Goal: Check status: Check status

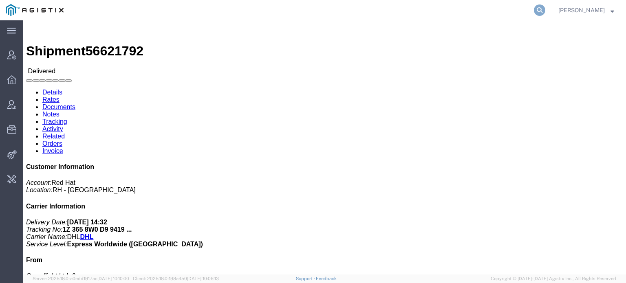
click at [356, 7] on icon at bounding box center [539, 9] width 11 height 11
click at [356, 11] on input "search" at bounding box center [410, 10] width 248 height 20
type input "[PERSON_NAME]"
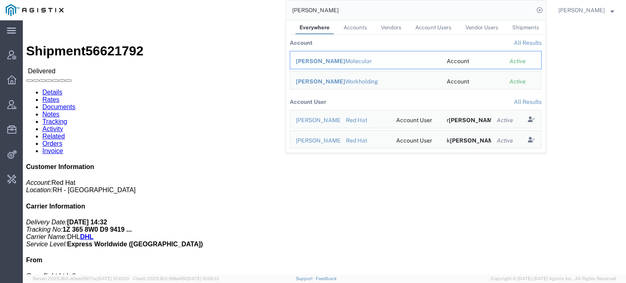
click at [341, 64] on div "[PERSON_NAME] Molecular" at bounding box center [365, 61] width 139 height 9
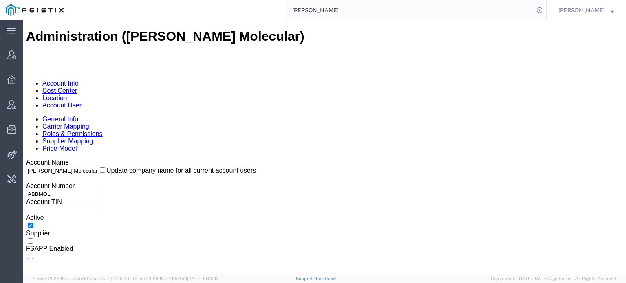
click at [67, 94] on link "Location" at bounding box center [54, 97] width 25 height 7
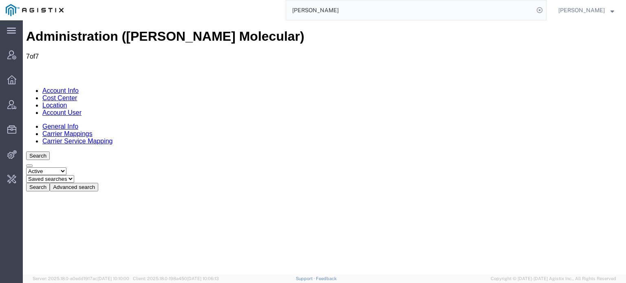
drag, startPoint x: 68, startPoint y: 92, endPoint x: 64, endPoint y: 98, distance: 7.9
click at [66, 167] on select "Select status Active All Inactive" at bounding box center [46, 171] width 40 height 8
select select "ALL"
click at [26, 167] on select "Select status Active All Inactive" at bounding box center [46, 171] width 40 height 8
click at [50, 183] on button "Search" at bounding box center [38, 187] width 24 height 9
